Goal: Check status: Check status

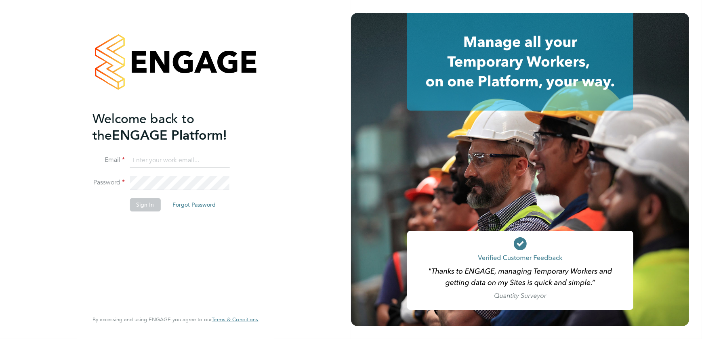
type input "ahmet.fettin@gmail.com"
click at [143, 210] on button "Sign In" at bounding box center [145, 204] width 31 height 13
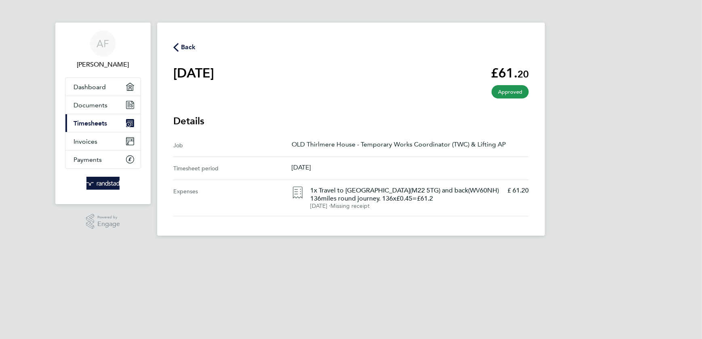
click at [181, 44] on span "Back" at bounding box center [188, 47] width 15 height 10
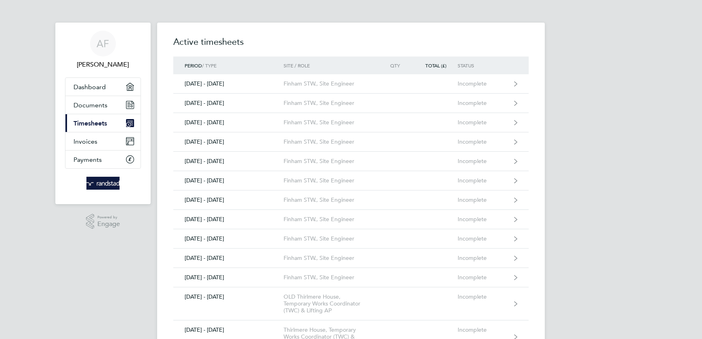
click at [88, 125] on span "Timesheets" at bounding box center [90, 123] width 34 height 8
click at [85, 122] on span "Timesheets" at bounding box center [90, 123] width 34 height 8
